Goal: Find specific page/section: Find specific page/section

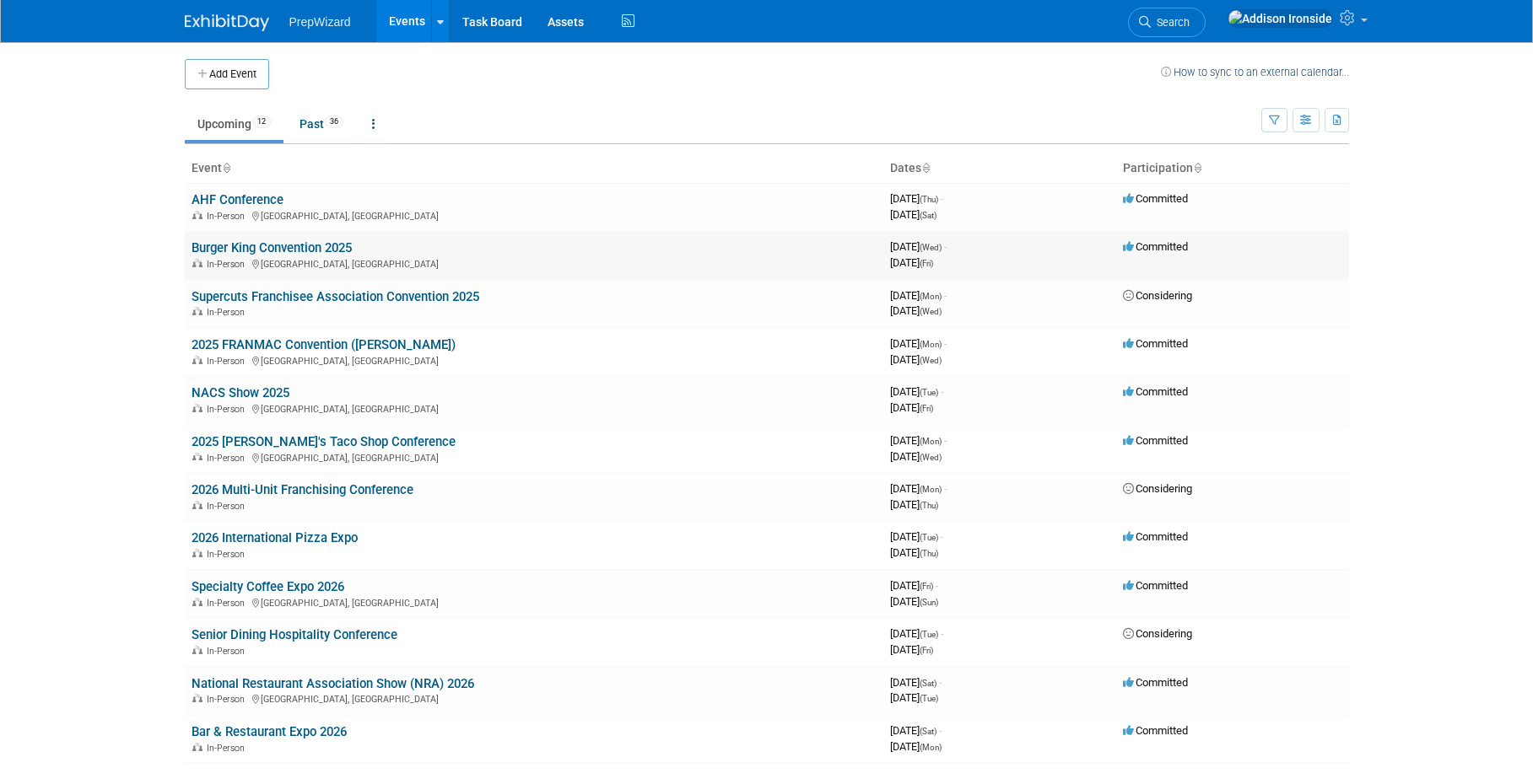
click at [331, 248] on link "Burger King Convention 2025" at bounding box center [272, 248] width 161 height 16
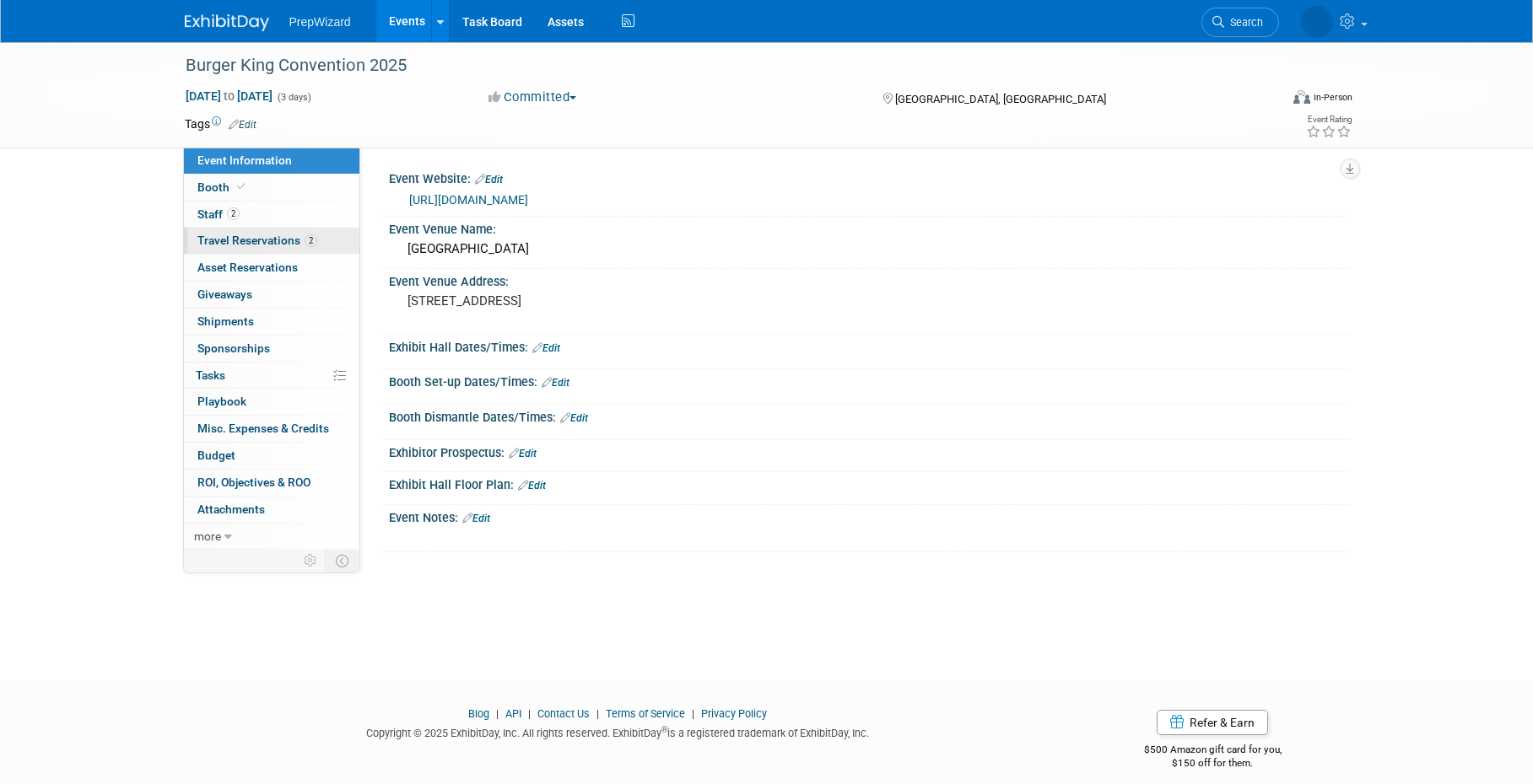
click at [268, 241] on span "Travel Reservations 2" at bounding box center [257, 240] width 120 height 14
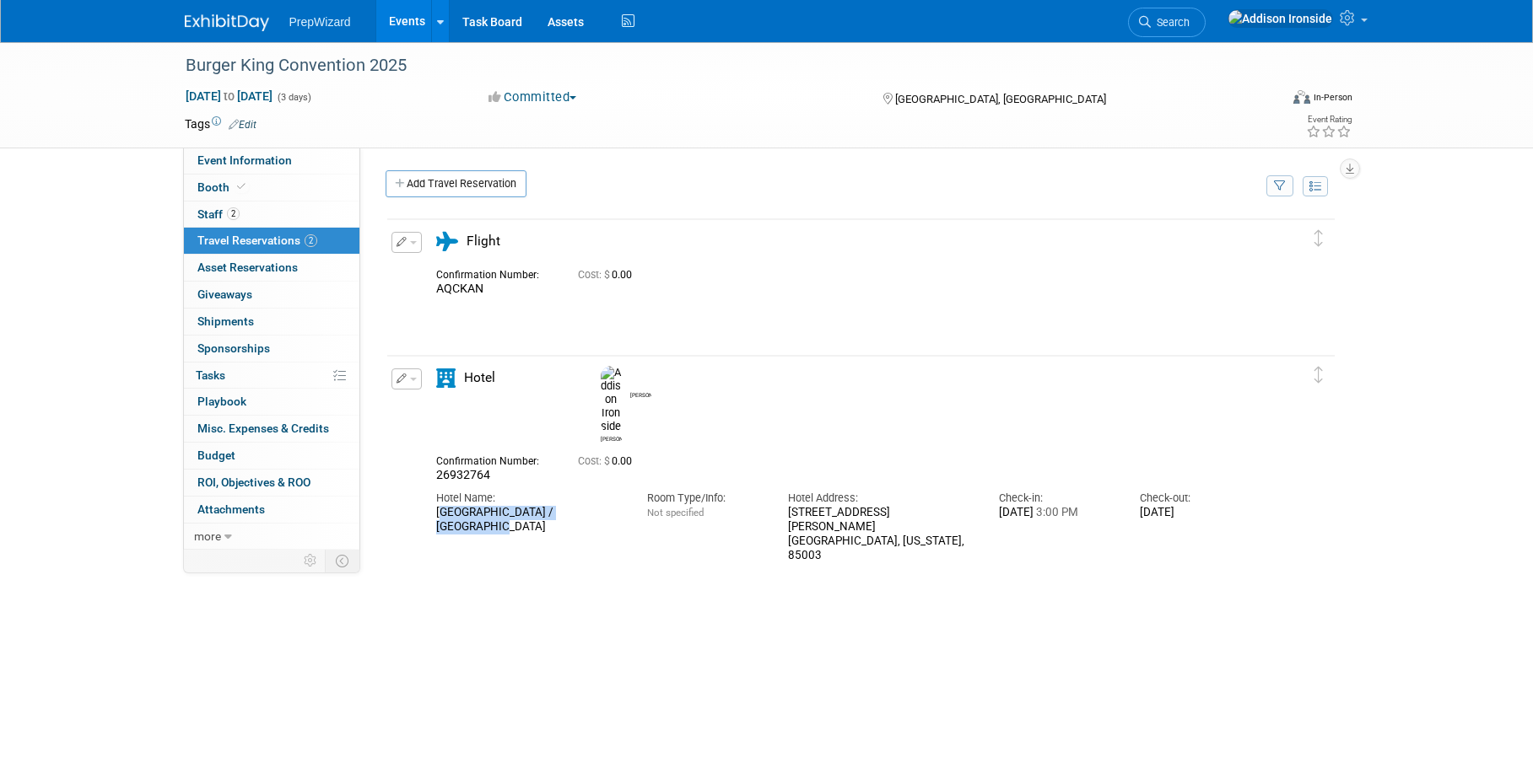
drag, startPoint x: 433, startPoint y: 470, endPoint x: 609, endPoint y: 476, distance: 176.1
click at [609, 482] on div "Hotel Name: Hyatt Place Phoenix / Downtown Room Type/Info: Not specified Hotel …" at bounding box center [847, 522] width 846 height 80
copy div "Hyatt Place Phoenix / Downtown"
